Goal: Task Accomplishment & Management: Use online tool/utility

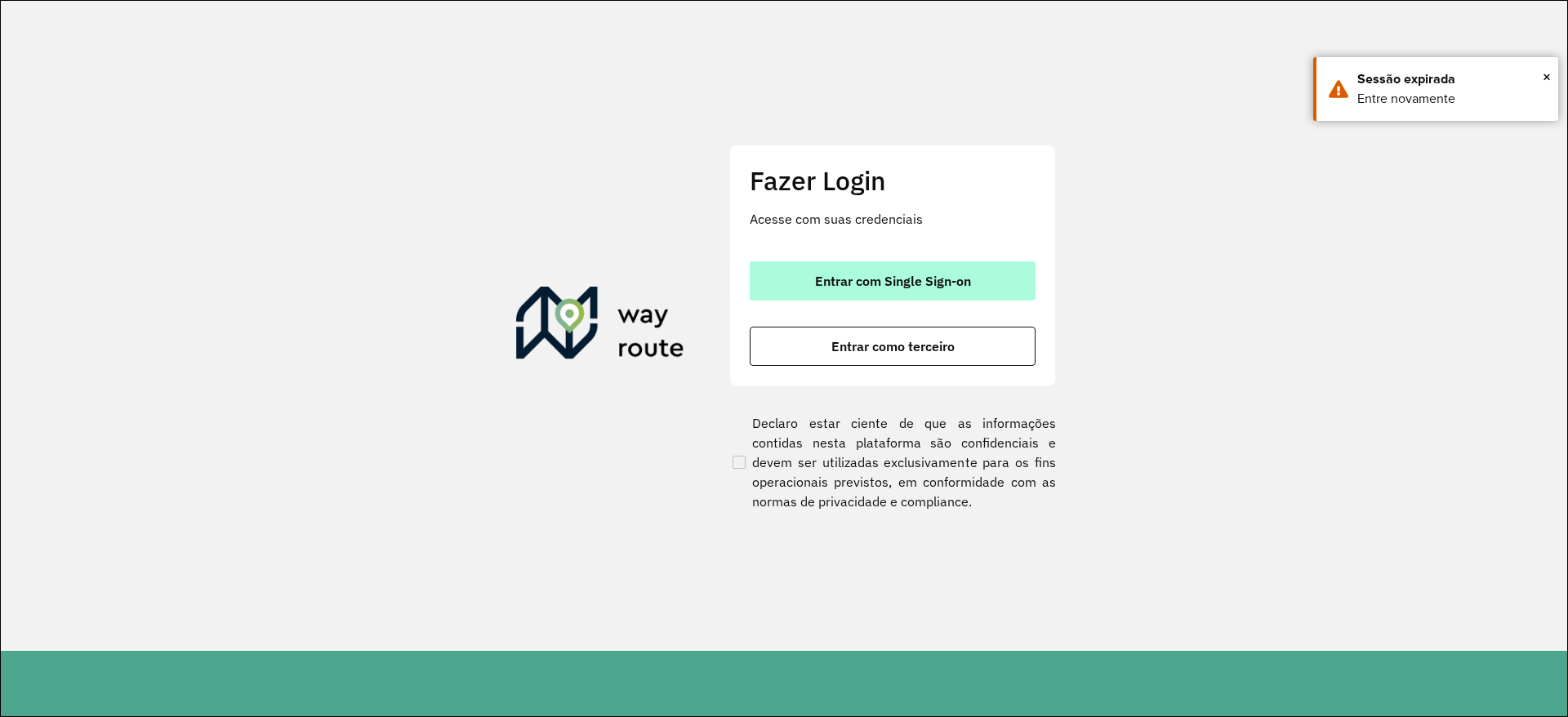
click at [836, 278] on span "Entrar com Single Sign-on" at bounding box center [892, 281] width 156 height 13
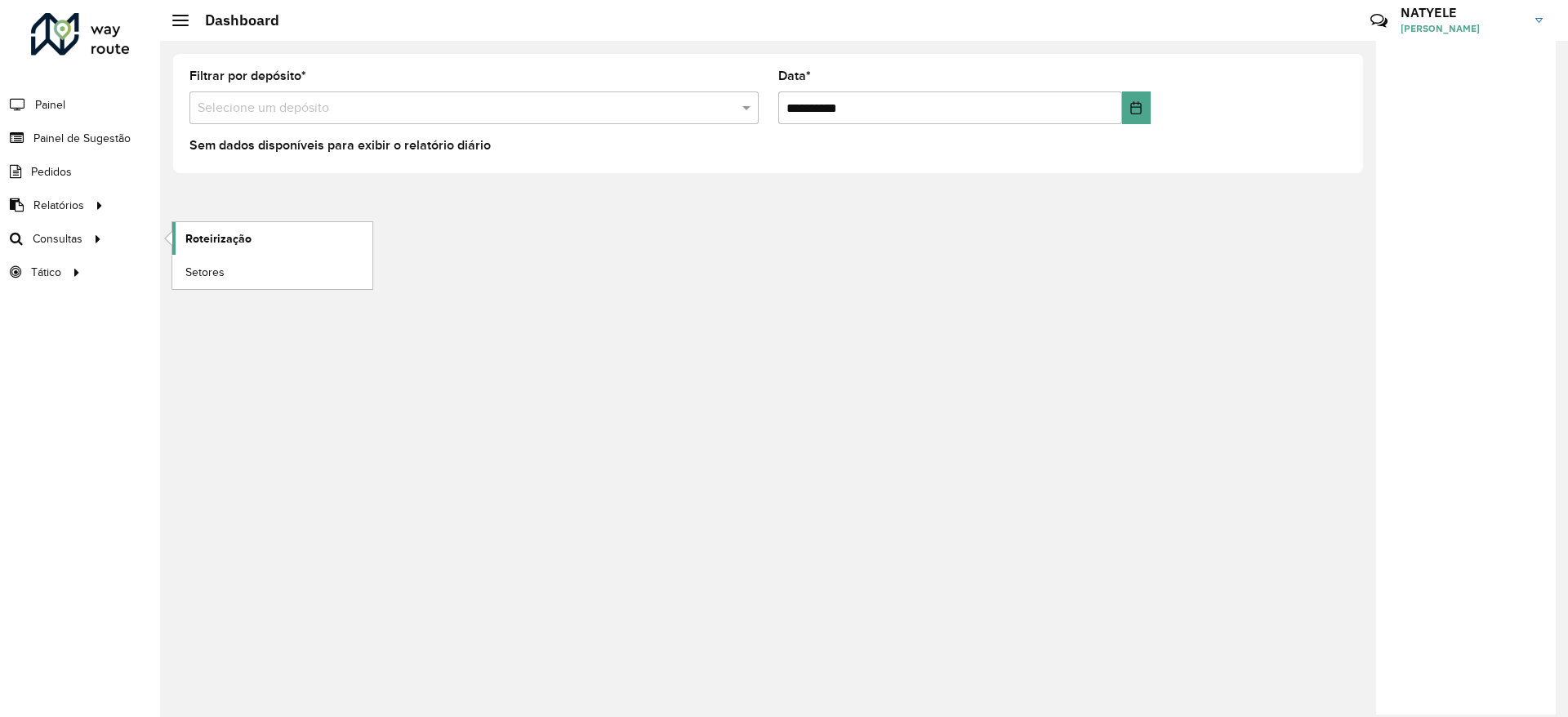
click at [227, 239] on span "Roteirização" at bounding box center [218, 239] width 66 height 17
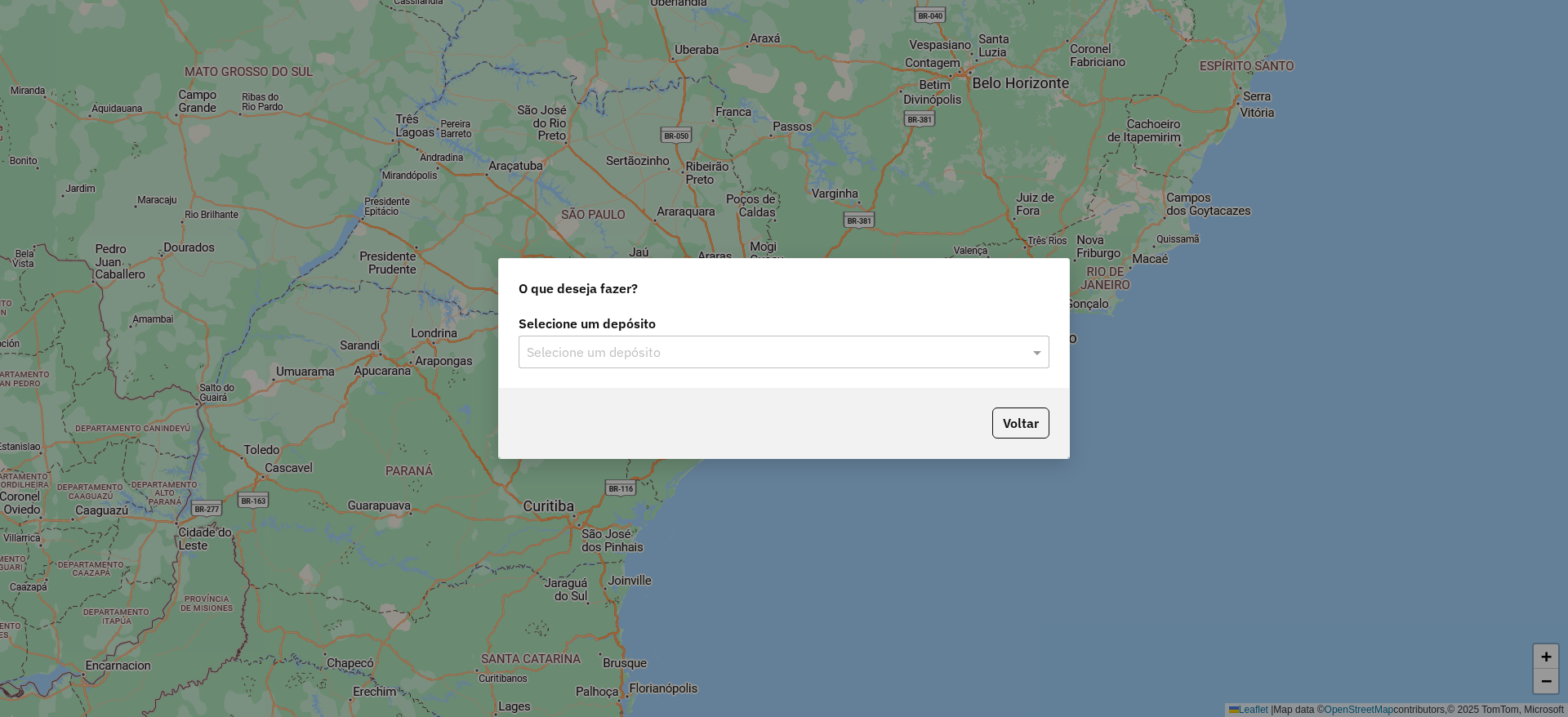
click at [822, 347] on input "text" at bounding box center [768, 352] width 482 height 19
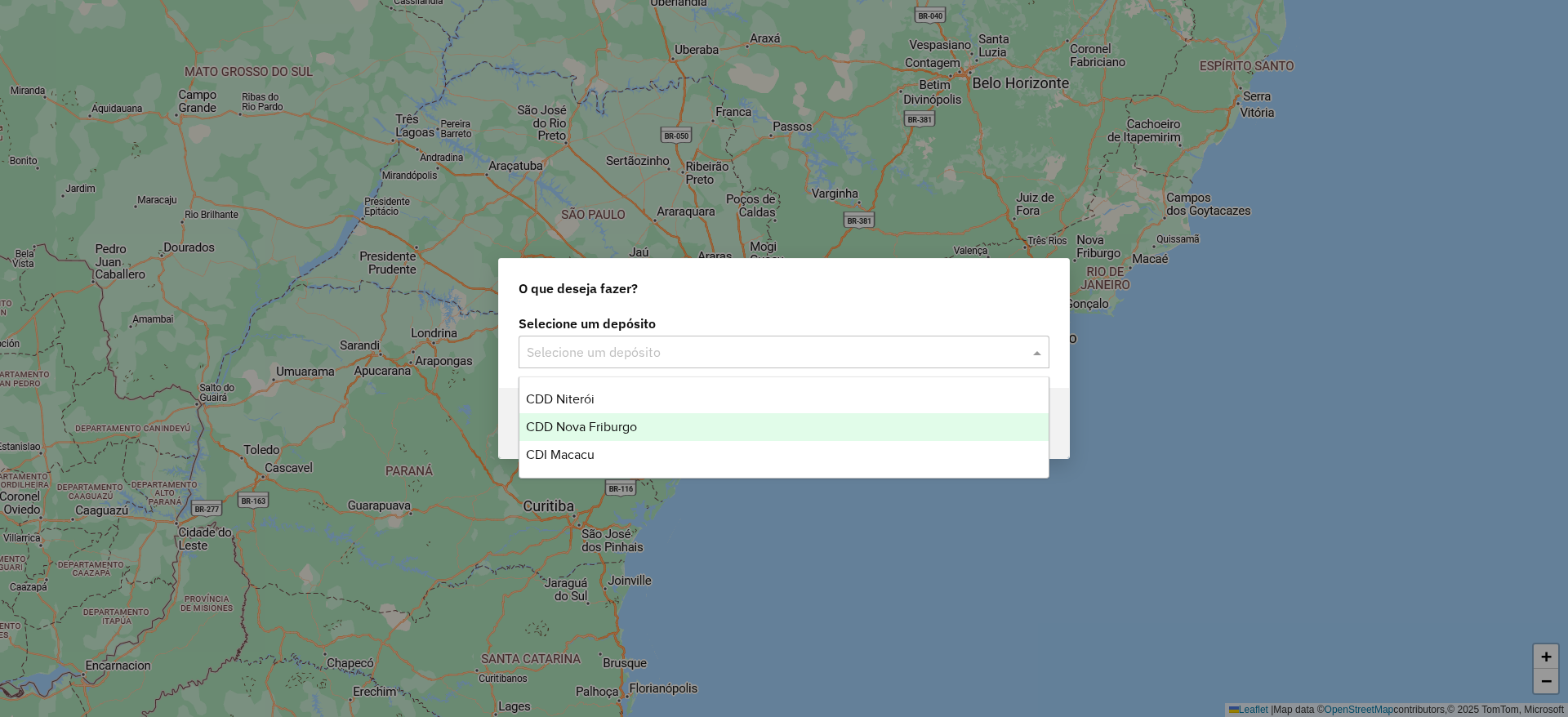
click at [699, 427] on div "CDD Nova Friburgo" at bounding box center [783, 427] width 529 height 28
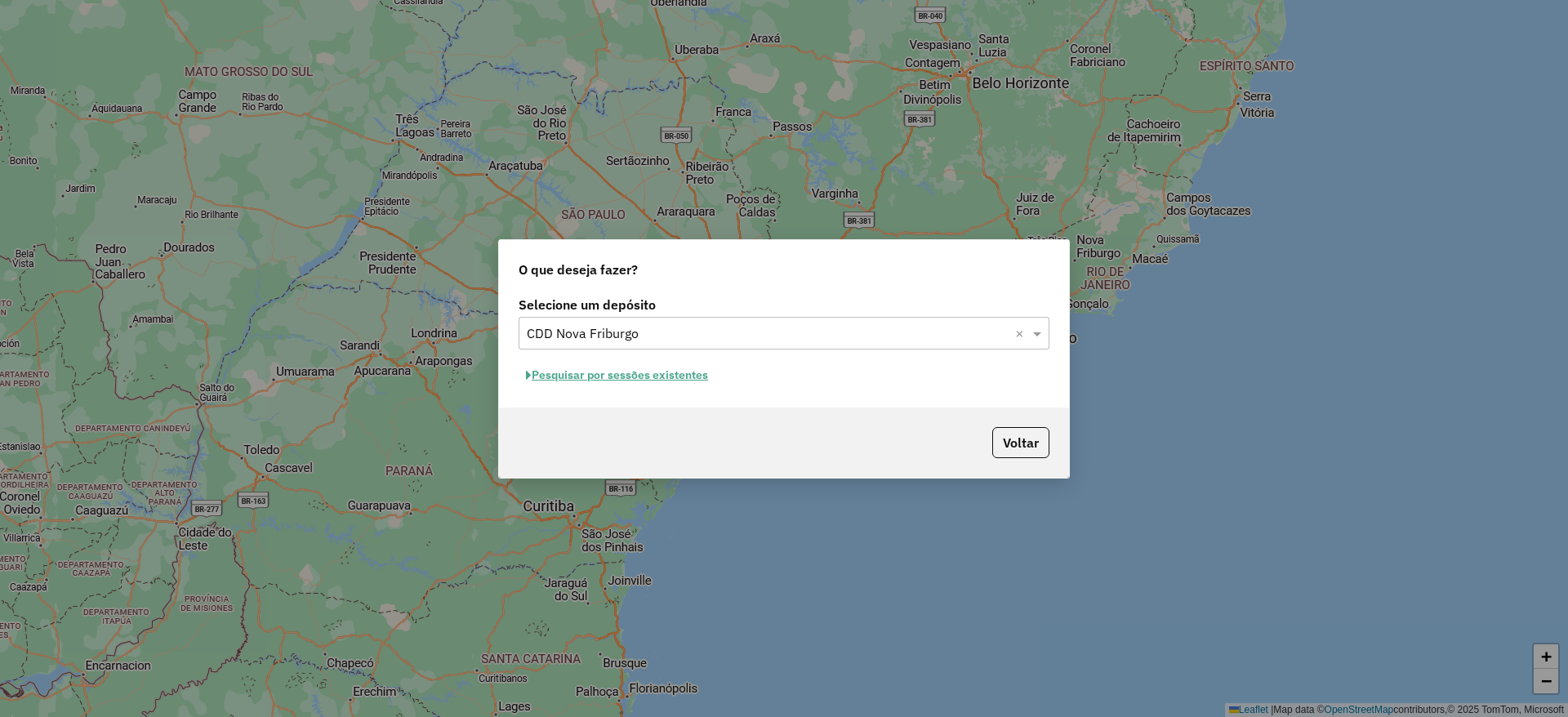
click at [663, 375] on button "Pesquisar por sessões existentes" at bounding box center [616, 375] width 197 height 25
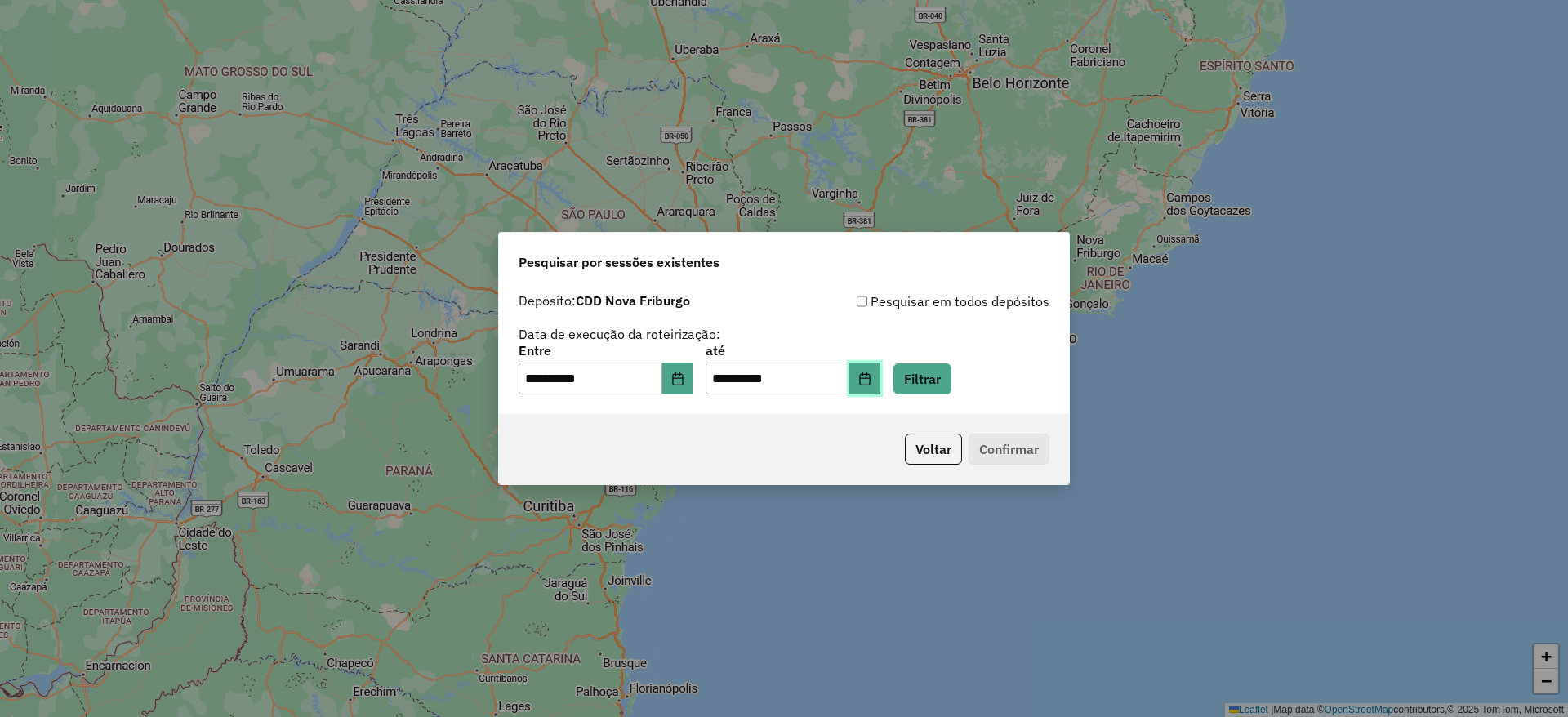
click at [880, 382] on button "Choose Date" at bounding box center [865, 379] width 31 height 33
click at [951, 370] on button "Filtrar" at bounding box center [922, 379] width 58 height 31
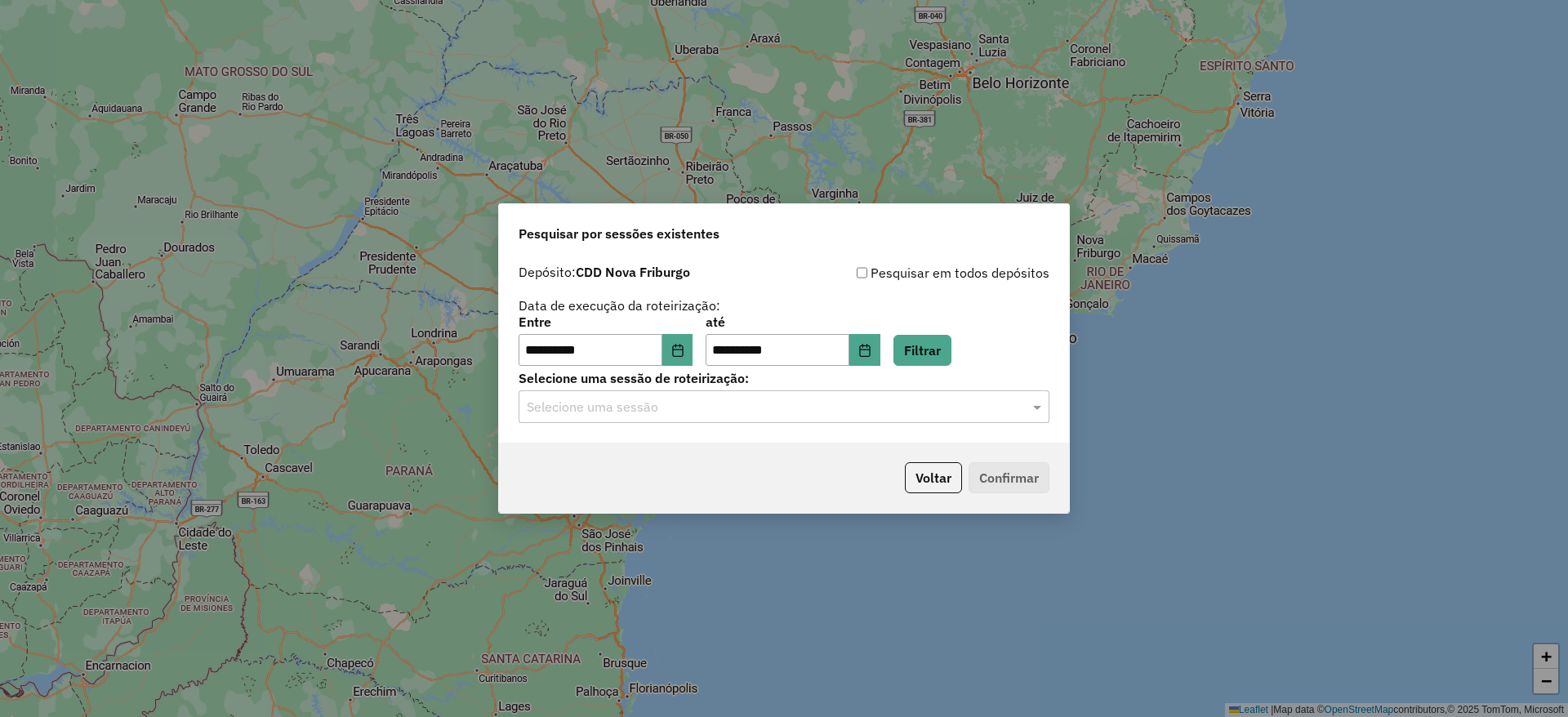
click at [741, 391] on ng-select "Selecione uma sessão" at bounding box center [783, 407] width 531 height 33
click at [733, 402] on input "text" at bounding box center [768, 407] width 482 height 19
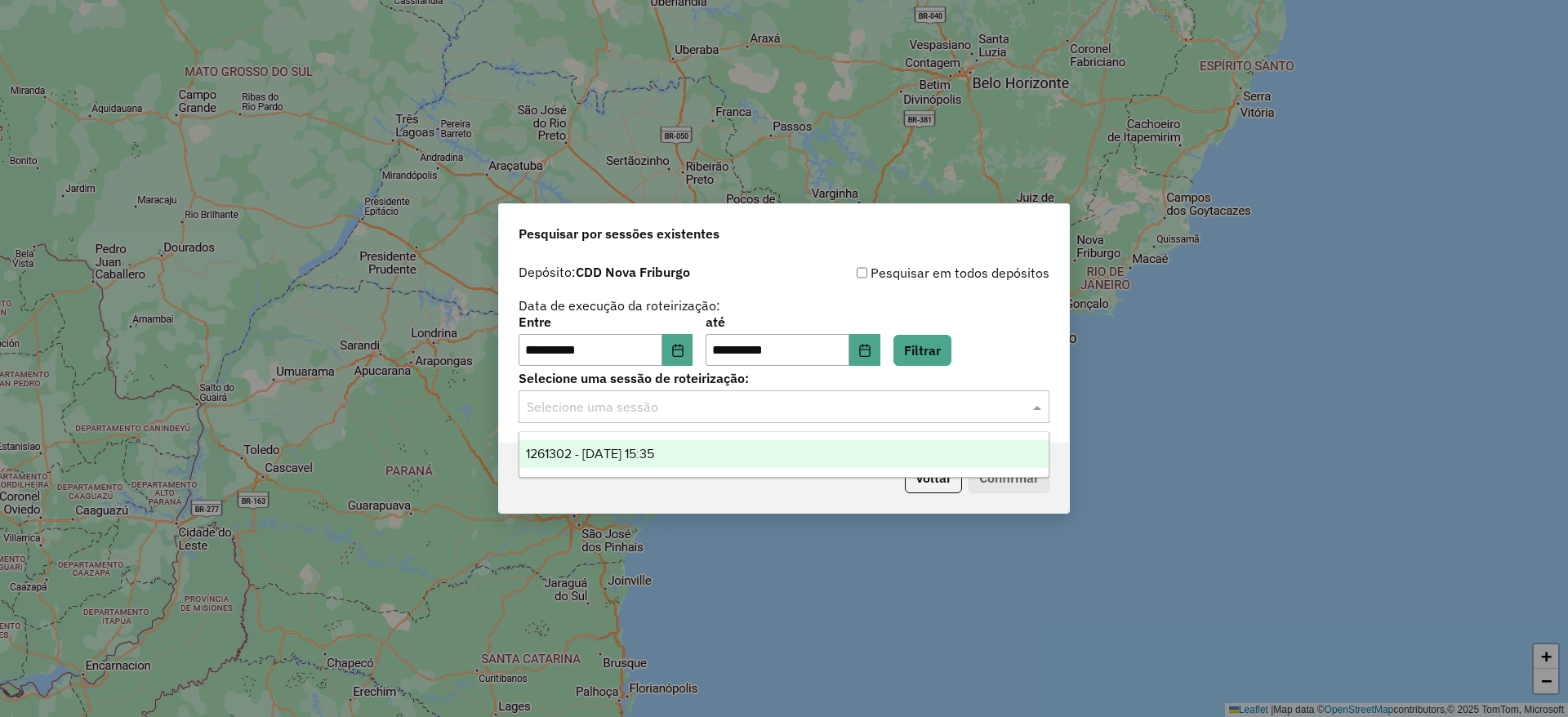
click at [740, 455] on div "1261302 - [DATE] 15:35" at bounding box center [783, 454] width 529 height 28
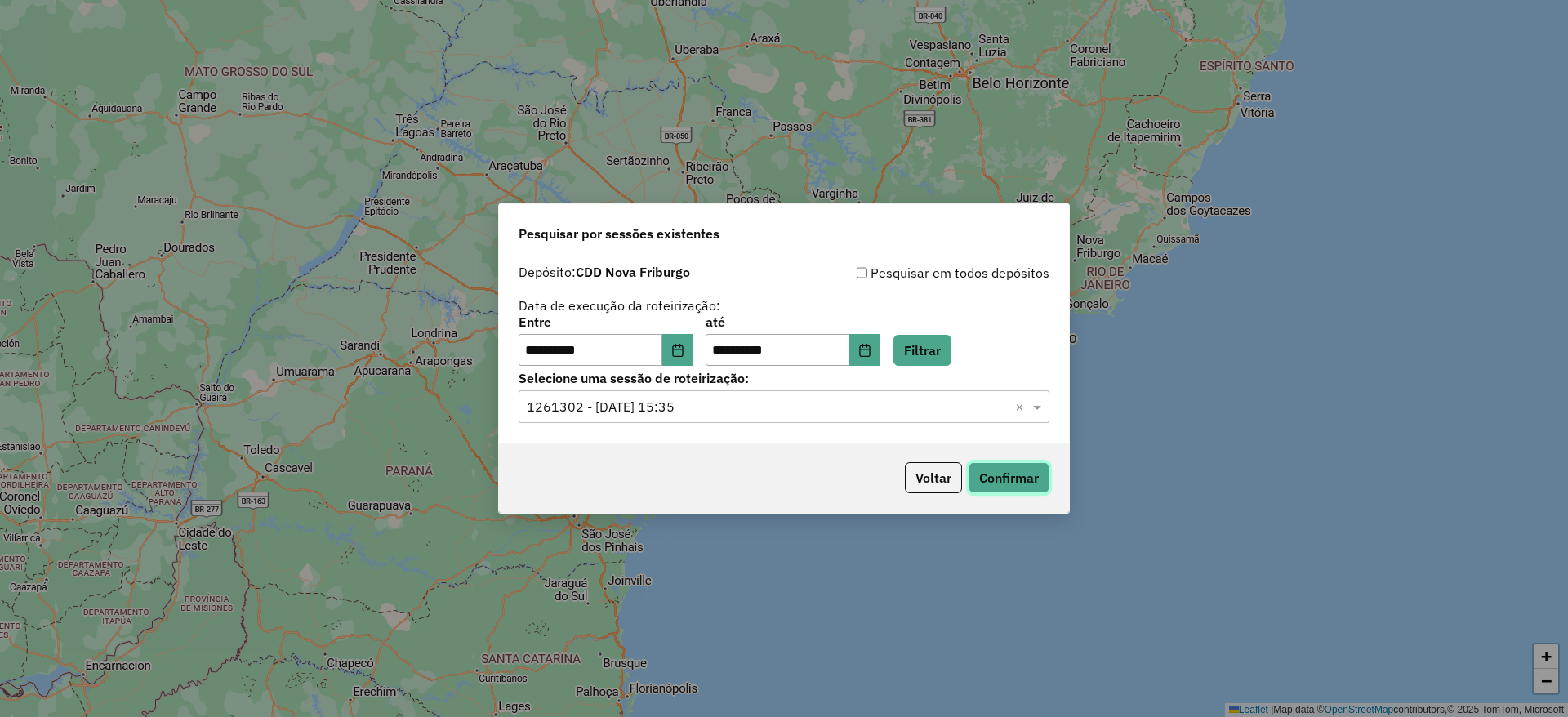
click at [999, 474] on button "Confirmar" at bounding box center [1009, 478] width 81 height 31
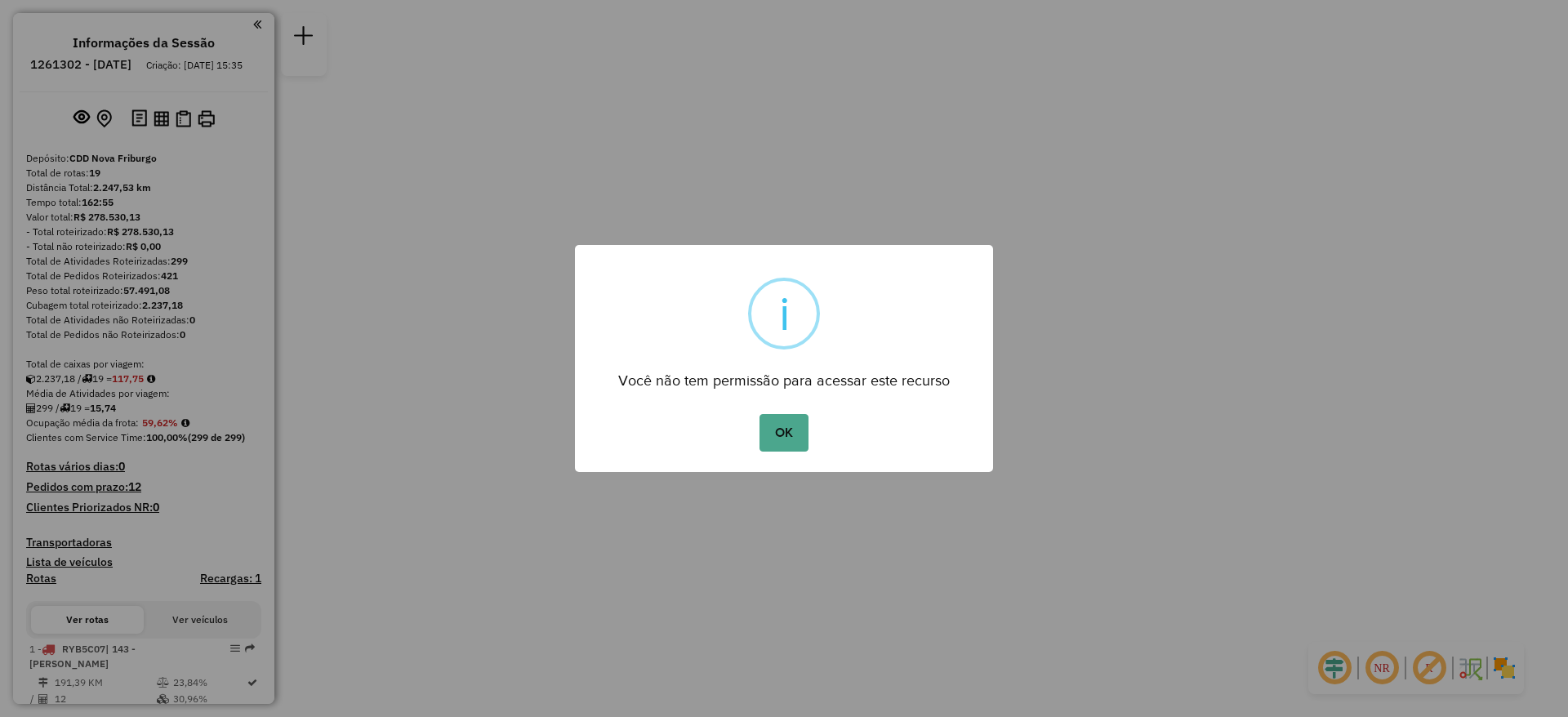
click at [759, 448] on div "OK No Cancel" at bounding box center [784, 433] width 418 height 46
click at [774, 435] on button "OK" at bounding box center [783, 432] width 48 height 37
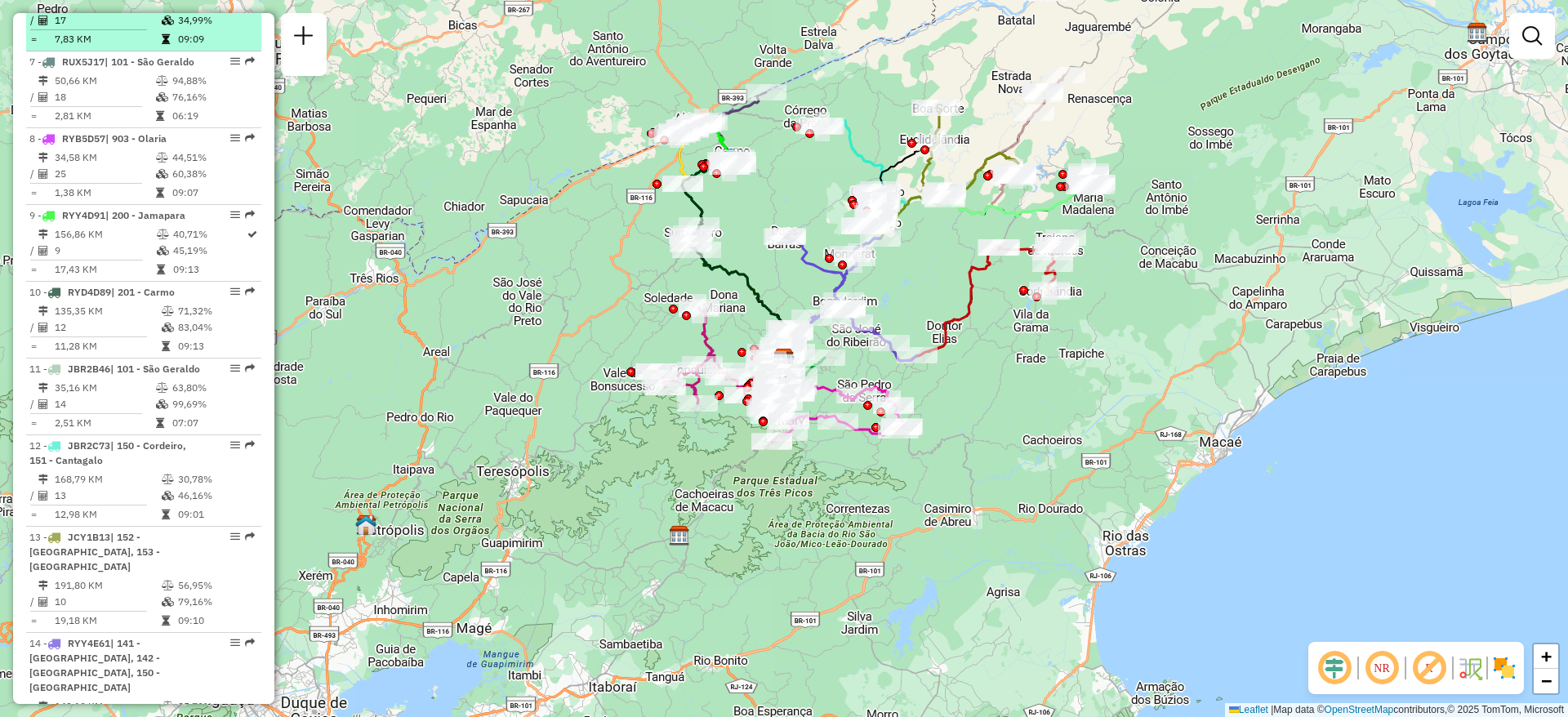
scroll to position [765, 0]
